Goal: Use online tool/utility: Utilize a website feature to perform a specific function

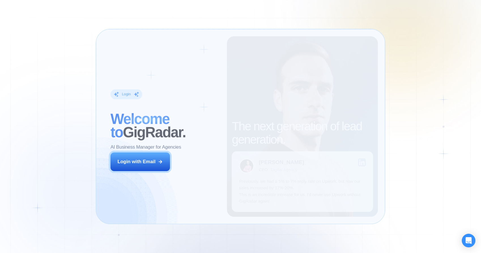
click at [150, 160] on div "Login with Email" at bounding box center [137, 161] width 38 height 7
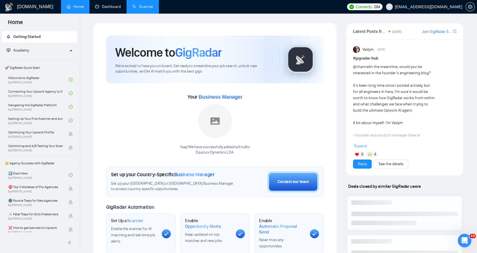
click at [135, 6] on link "Scanner" at bounding box center [142, 6] width 21 height 5
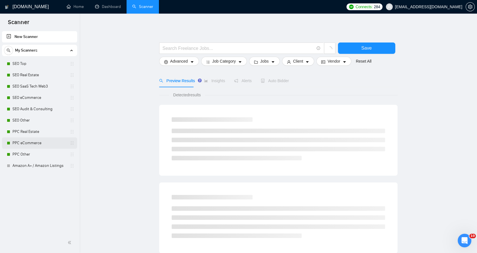
click at [40, 141] on link "PPC eCommerce" at bounding box center [39, 143] width 54 height 11
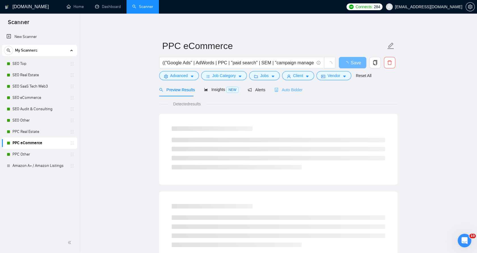
click at [285, 95] on div "Auto Bidder" at bounding box center [288, 89] width 28 height 13
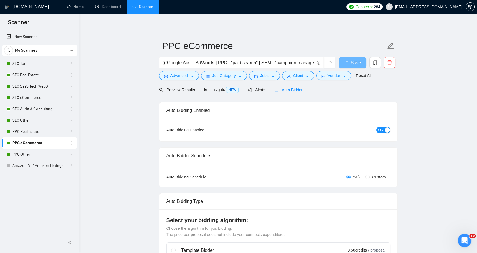
checkbox input "true"
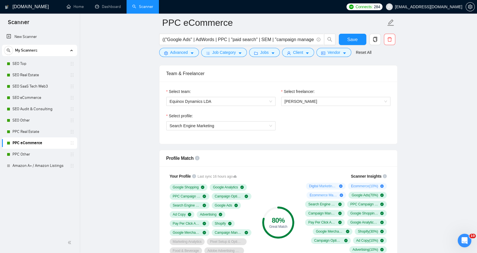
scroll to position [346, 0]
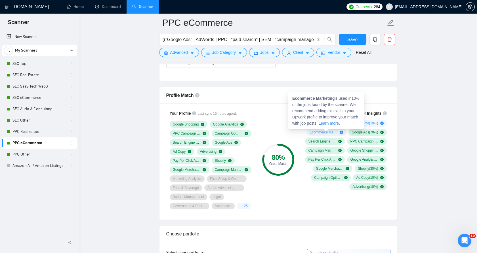
click at [303, 98] on strong "Ecommerce Marketing" at bounding box center [313, 98] width 42 height 5
drag, startPoint x: 303, startPoint y: 98, endPoint x: 319, endPoint y: 98, distance: 15.6
click at [319, 98] on strong "Ecommerce Marketing" at bounding box center [313, 98] width 42 height 5
copy strong "Ecommerce Marketing"
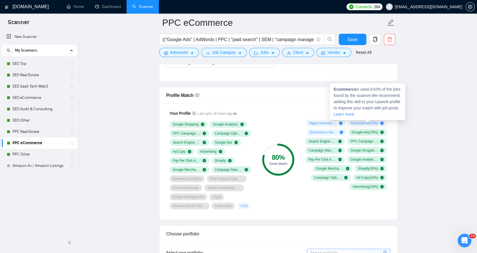
click at [345, 89] on strong "Ecommerce" at bounding box center [344, 89] width 22 height 5
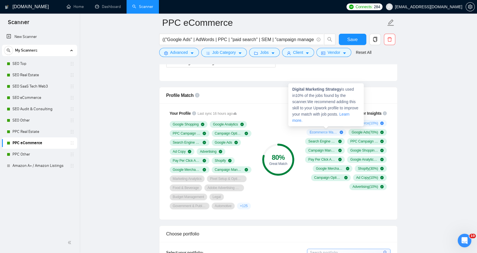
click at [301, 89] on strong "Digital Marketing Strategy" at bounding box center [316, 89] width 49 height 5
drag, startPoint x: 301, startPoint y: 89, endPoint x: 329, endPoint y: 89, distance: 27.5
click at [329, 89] on strong "Digital Marketing Strategy" at bounding box center [316, 89] width 49 height 5
copy strong "Digital Marketing Strategy"
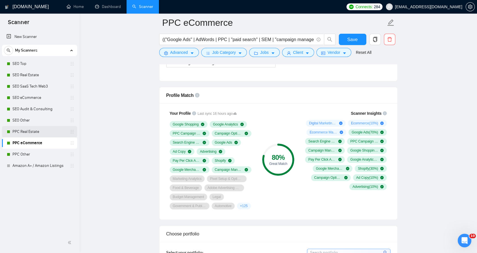
click at [47, 128] on link "PPC Real Estate" at bounding box center [39, 131] width 54 height 11
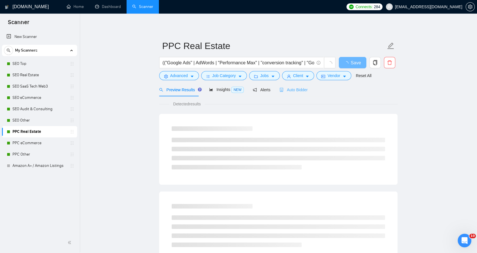
click at [285, 93] on div "Auto Bidder" at bounding box center [293, 89] width 28 height 13
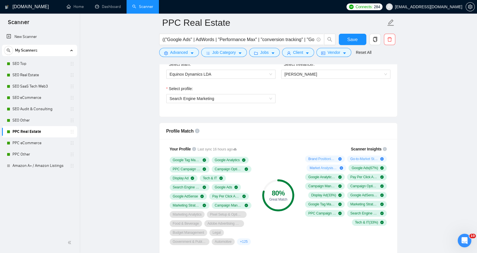
scroll to position [315, 0]
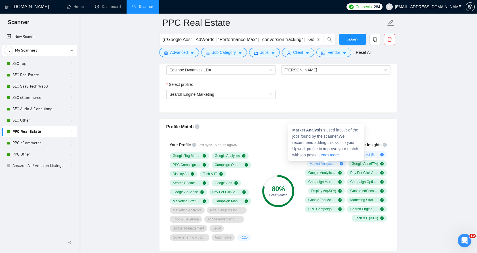
click at [300, 128] on strong "Market Analysis" at bounding box center [307, 130] width 30 height 5
drag, startPoint x: 300, startPoint y: 128, endPoint x: 310, endPoint y: 128, distance: 10.2
click at [310, 128] on strong "Market Analysis" at bounding box center [307, 130] width 30 height 5
copy strong "Market Analysis"
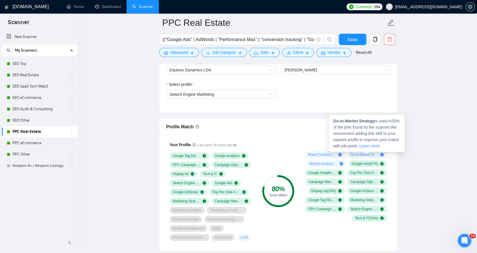
click at [336, 120] on strong "Go-to-Market Strategy" at bounding box center [354, 121] width 42 height 5
drag, startPoint x: 336, startPoint y: 120, endPoint x: 365, endPoint y: 120, distance: 28.9
click at [365, 120] on strong "Go-to-Market Strategy" at bounding box center [354, 121] width 42 height 5
copy strong "Go-to-Market Strategy"
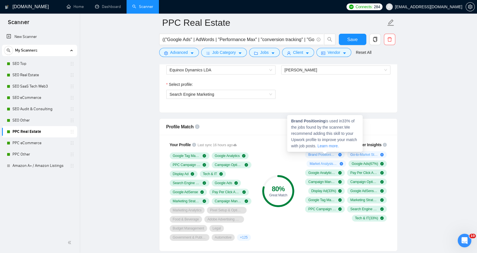
click at [298, 121] on strong "Brand Positioning" at bounding box center [308, 121] width 34 height 5
drag, startPoint x: 298, startPoint y: 121, endPoint x: 320, endPoint y: 121, distance: 21.8
click at [320, 121] on strong "Brand Positioning" at bounding box center [308, 121] width 34 height 5
copy strong "Brand Positioning"
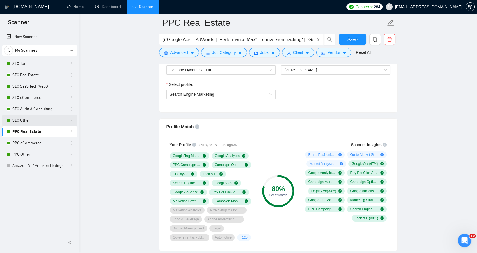
click at [48, 118] on link "SEO Other" at bounding box center [39, 120] width 54 height 11
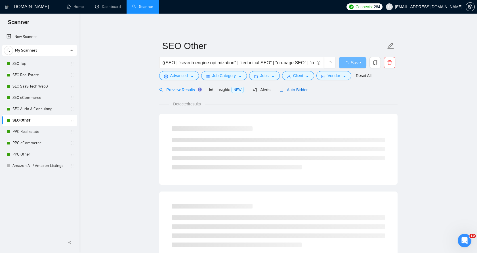
click at [290, 91] on span "Auto Bidder" at bounding box center [293, 90] width 28 height 5
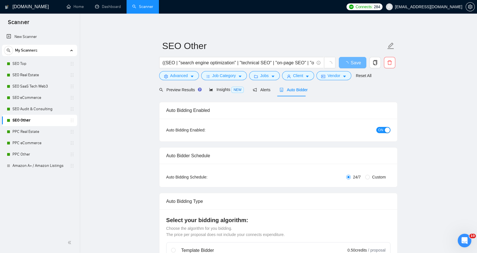
checkbox input "true"
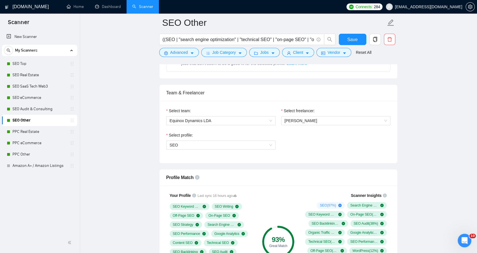
scroll to position [284, 0]
